Goal: Use online tool/utility: Utilize a website feature to perform a specific function

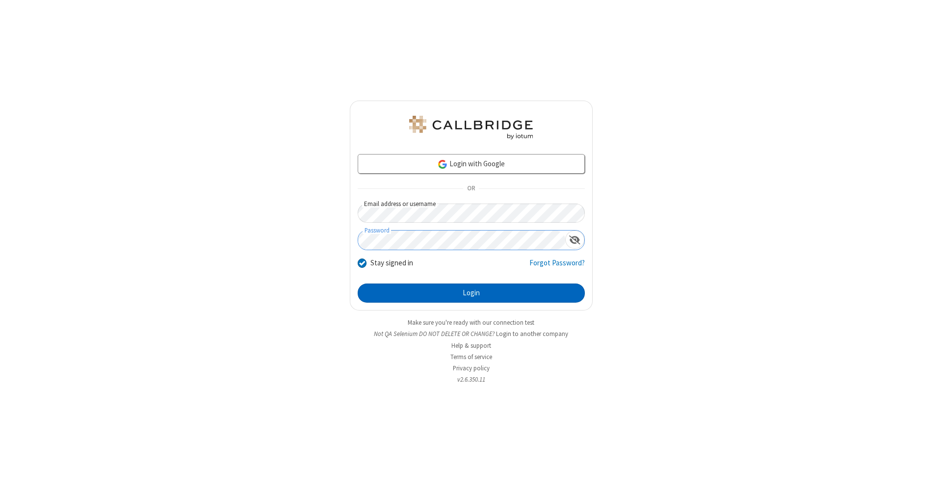
click at [471, 294] on button "Login" at bounding box center [471, 294] width 227 height 20
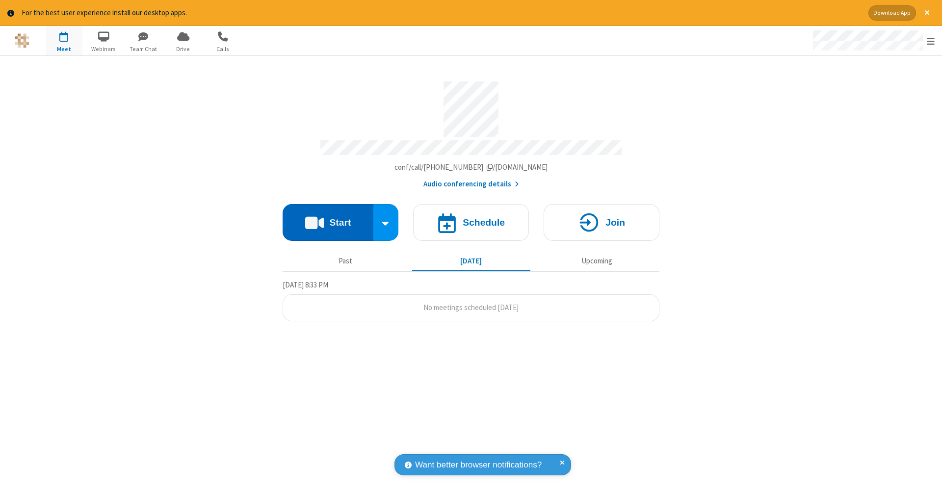
click at [328, 217] on button "Start" at bounding box center [328, 222] width 91 height 37
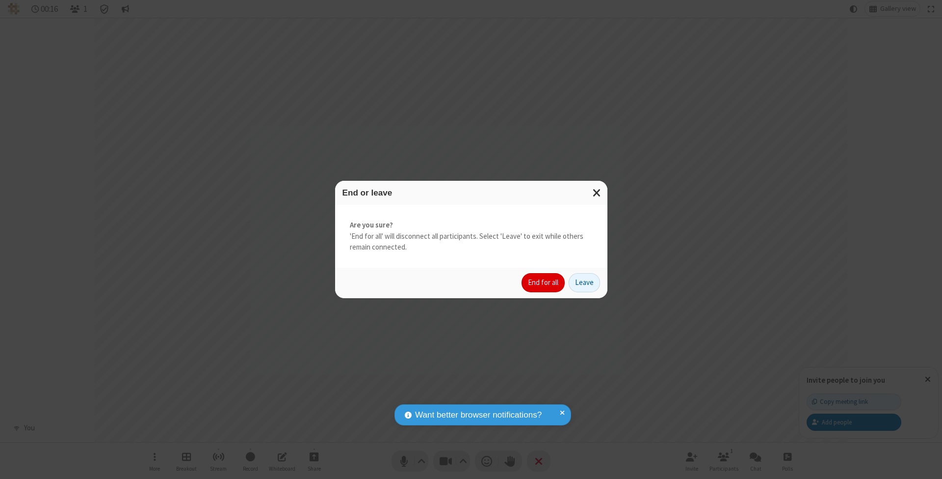
click at [544, 282] on button "End for all" at bounding box center [543, 283] width 43 height 20
